Goal: Task Accomplishment & Management: Use online tool/utility

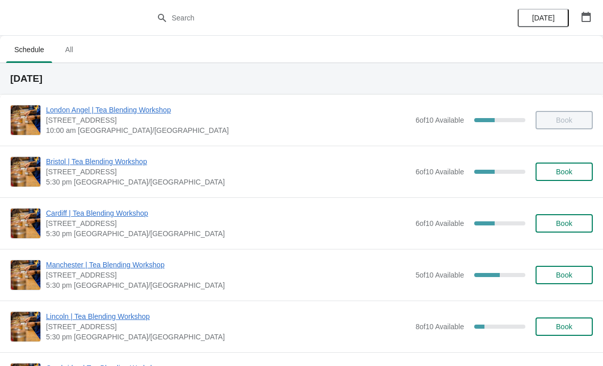
click at [192, 164] on span "Bristol | Tea Blending Workshop" at bounding box center [228, 161] width 364 height 10
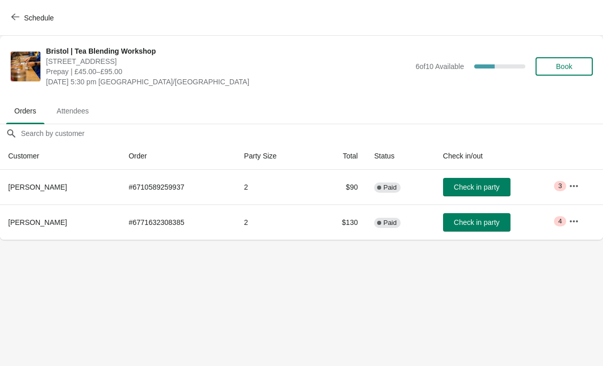
click at [476, 187] on span "Check in party" at bounding box center [476, 187] width 45 height 8
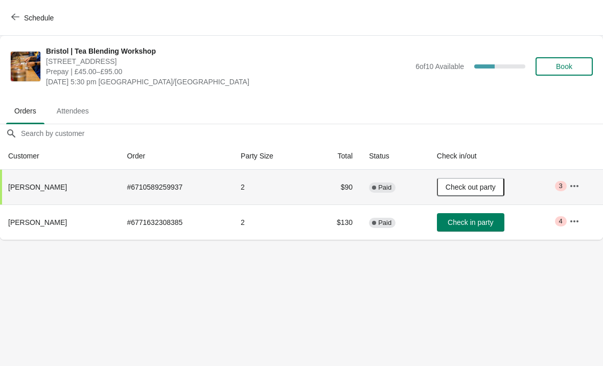
click at [577, 187] on icon "button" at bounding box center [574, 186] width 10 height 10
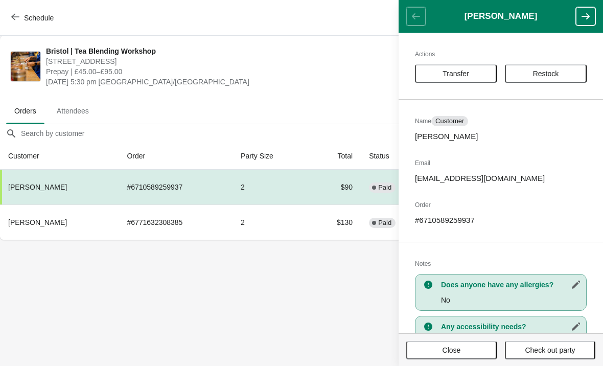
click at [310, 221] on td "$130" at bounding box center [335, 221] width 51 height 35
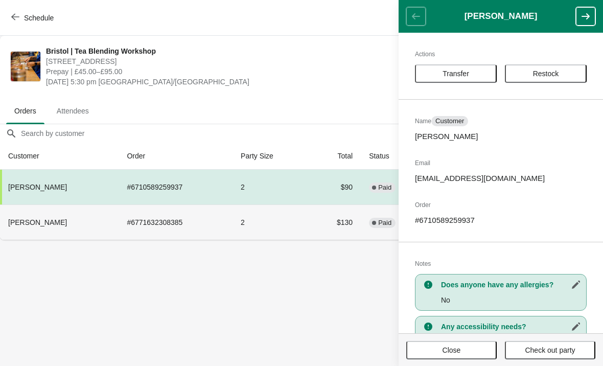
click at [279, 223] on td "2" at bounding box center [271, 221] width 77 height 35
click at [310, 226] on td "$130" at bounding box center [335, 221] width 51 height 35
click at [242, 227] on td "2" at bounding box center [271, 221] width 77 height 35
click at [291, 224] on td "2" at bounding box center [271, 221] width 77 height 35
click at [322, 227] on td "$130" at bounding box center [335, 221] width 51 height 35
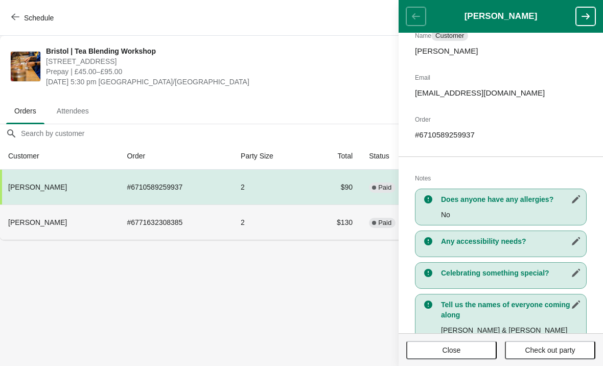
scroll to position [87, 0]
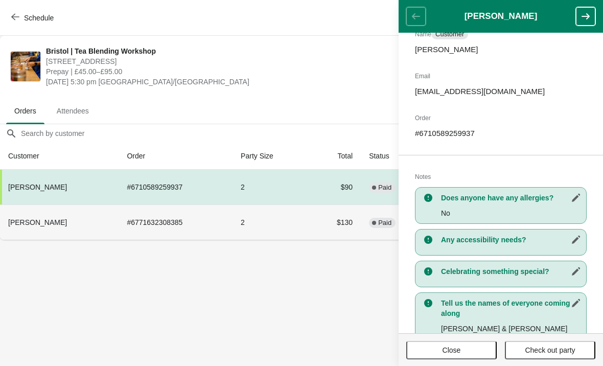
click at [337, 231] on td "$130" at bounding box center [335, 221] width 51 height 35
click at [583, 18] on icon "button" at bounding box center [586, 16] width 10 height 10
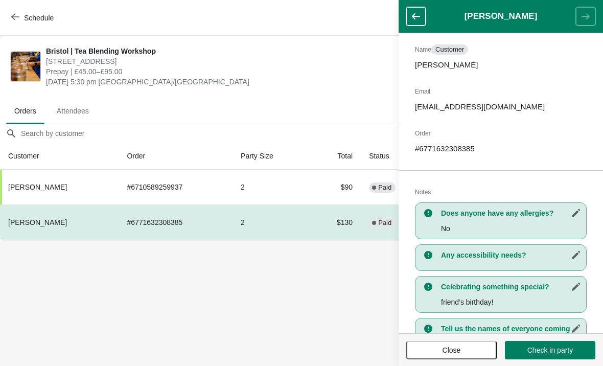
scroll to position [75, 0]
